Goal: Information Seeking & Learning: Learn about a topic

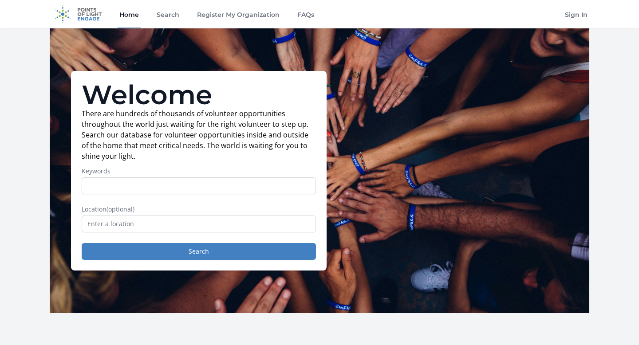
click at [110, 183] on input "Keywords" at bounding box center [199, 186] width 234 height 17
click at [127, 187] on input "Keywords" at bounding box center [199, 186] width 234 height 17
type input "simple onle"
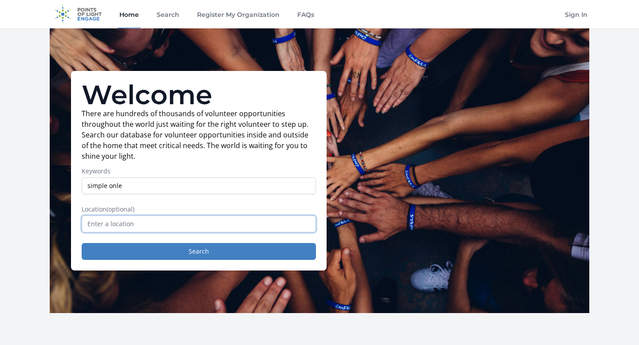
click at [110, 218] on input "text" at bounding box center [199, 224] width 234 height 17
type input "a"
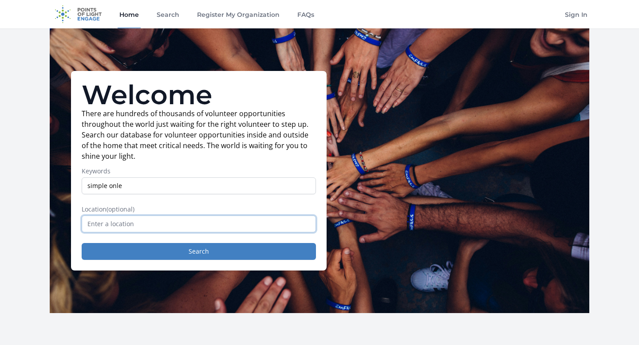
type input "F"
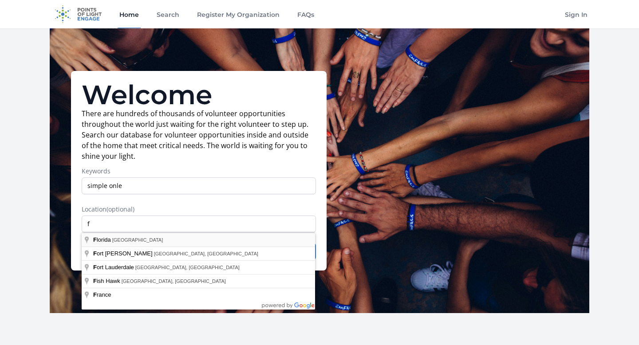
type input "[US_STATE], [GEOGRAPHIC_DATA]"
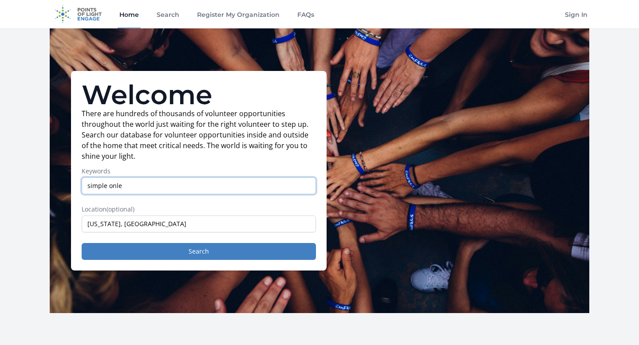
click at [136, 186] on input "simple onle" at bounding box center [199, 186] width 234 height 17
click at [229, 184] on input "simple online voluteering oppourtunies for high schoolers who wants to complete…" at bounding box center [199, 186] width 234 height 17
click at [189, 187] on input "simple online voluteering oppourtunies for high schooler who wants to complete …" at bounding box center [199, 186] width 234 height 17
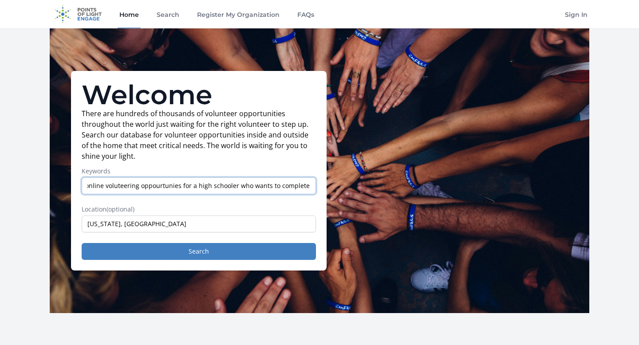
scroll to position [0, 29]
click at [309, 184] on input "simple online voluteering oppourtunies for a high schooler who wants to complet…" at bounding box center [199, 186] width 234 height 17
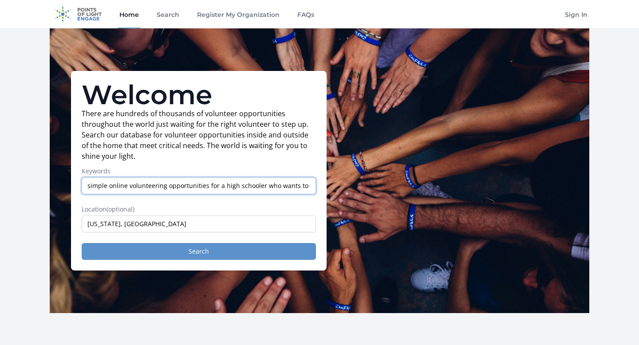
type input "simple online volunteering opportunities for a high schooler who wants to compl…"
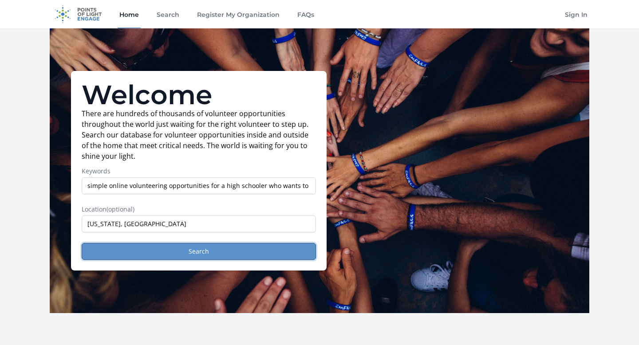
click at [193, 253] on button "Search" at bounding box center [199, 251] width 234 height 17
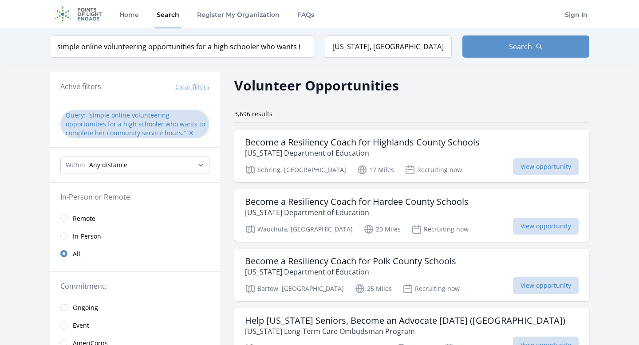
click at [138, 124] on q "simple online volunteering opportunities for a high schooler who wants to compl…" at bounding box center [135, 124] width 139 height 26
click at [189, 134] on button "✕" at bounding box center [191, 133] width 5 height 9
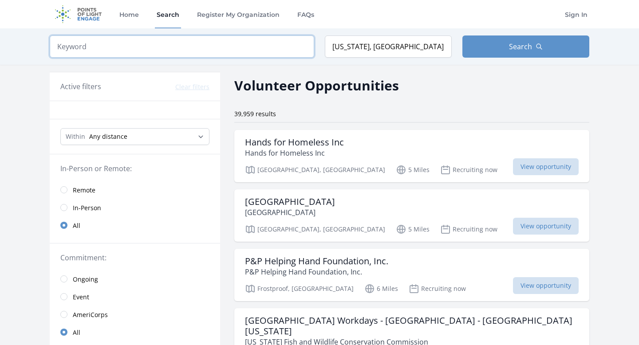
click at [70, 42] on input "search" at bounding box center [182, 47] width 265 height 22
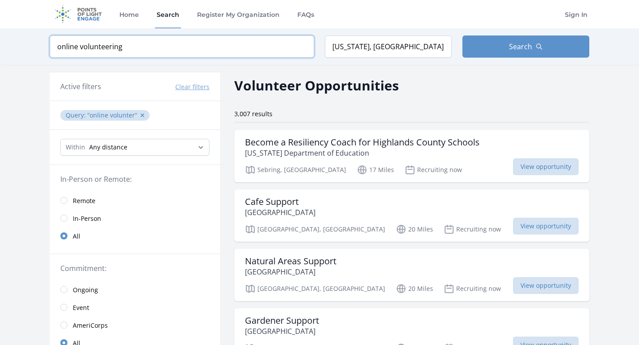
type input "online volunteering"
click button "submit" at bounding box center [0, 0] width 0 height 0
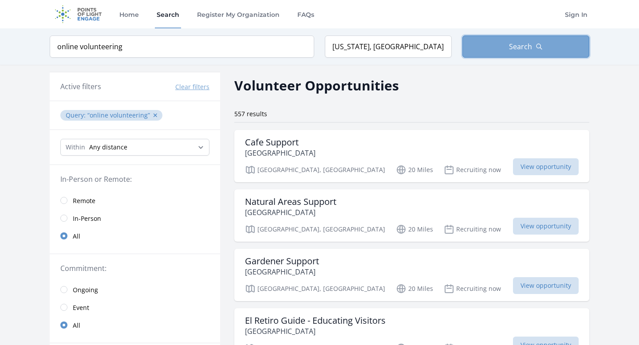
click at [468, 57] on button "Search" at bounding box center [526, 47] width 127 height 22
click at [484, 46] on button "Search" at bounding box center [526, 47] width 127 height 22
click at [309, 145] on h3 "Cafe Support" at bounding box center [280, 142] width 71 height 11
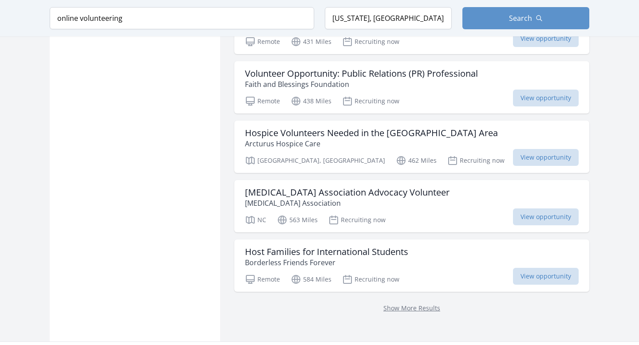
scroll to position [1060, 0]
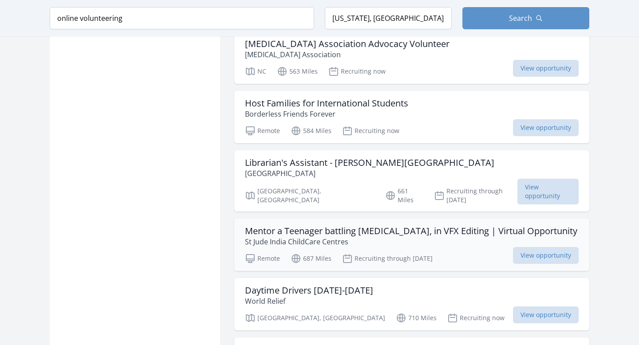
scroll to position [1194, 0]
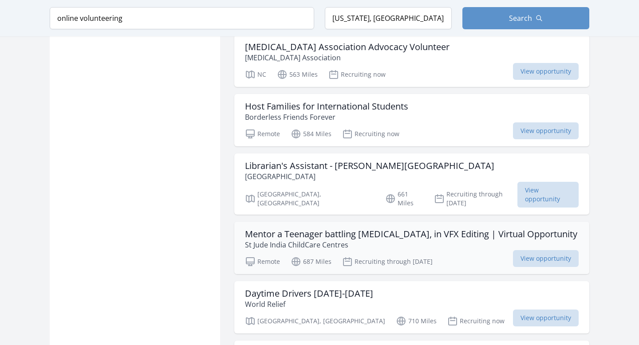
click at [411, 240] on p "St Jude India ChildCare Centres" at bounding box center [411, 245] width 332 height 11
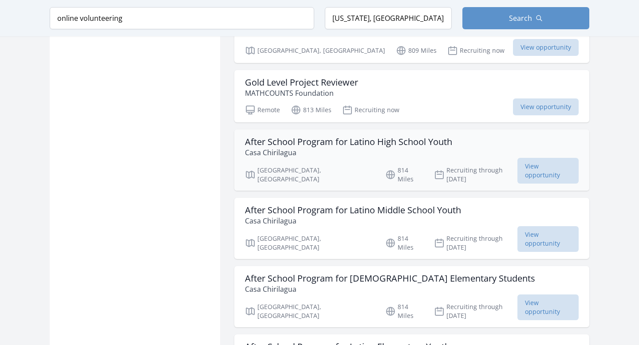
scroll to position [2219, 0]
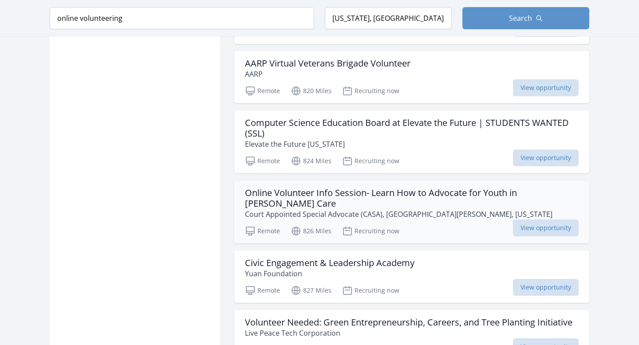
scroll to position [2820, 0]
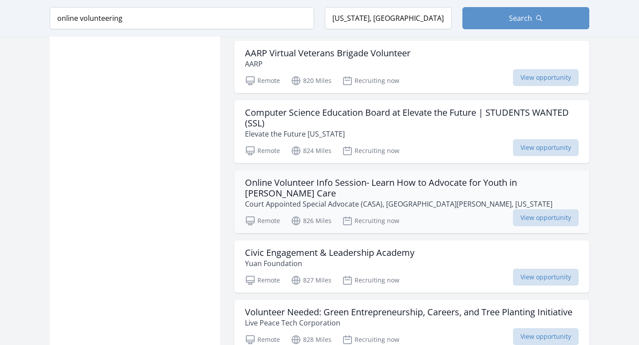
click at [335, 199] on p "Court Appointed Special Advocate (CASA), Prince George's County, Maryland" at bounding box center [412, 204] width 334 height 11
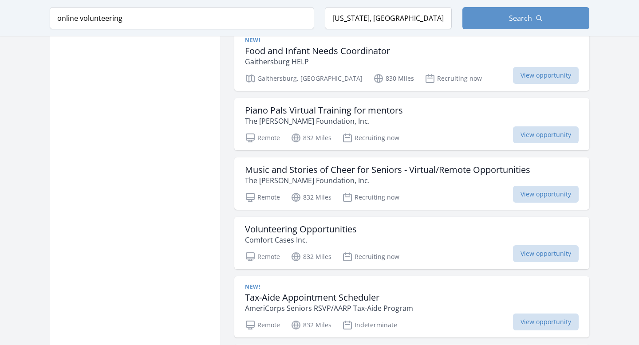
scroll to position [3467, 0]
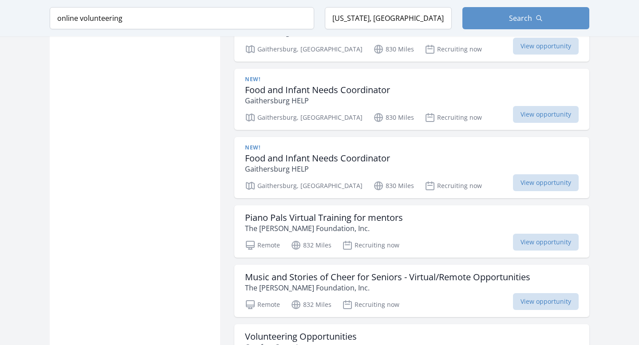
scroll to position [3413, 0]
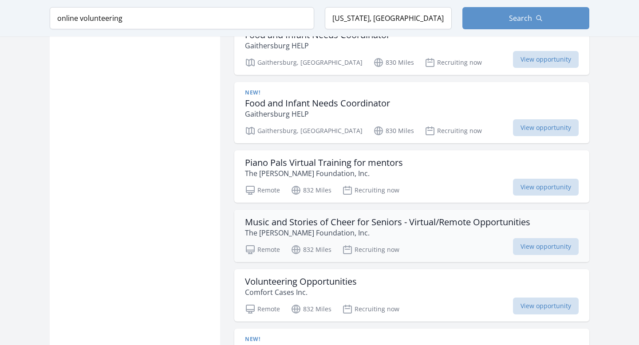
click at [456, 242] on div "Remote 832 Miles Recruiting now View opportunity" at bounding box center [412, 248] width 334 height 13
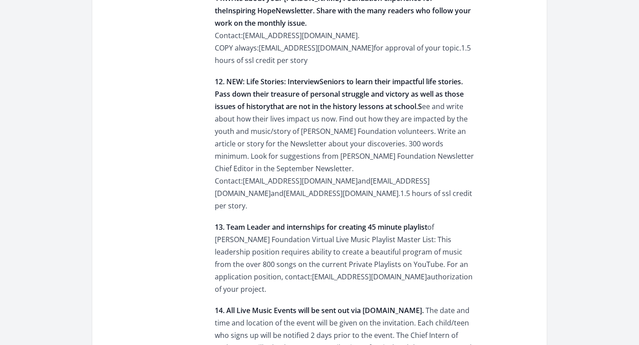
scroll to position [1465, 0]
